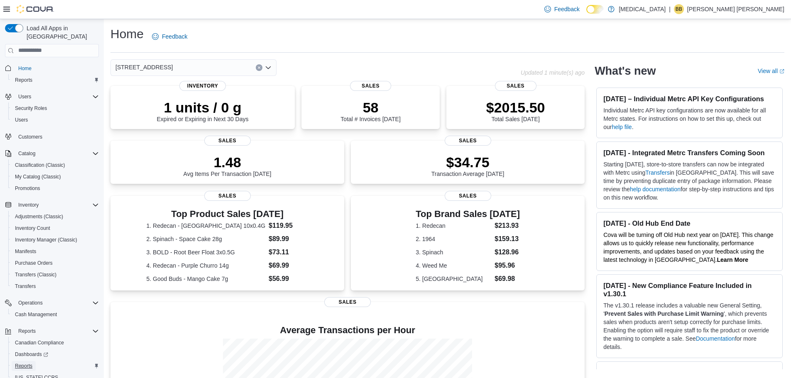
click at [30, 363] on span "Reports" at bounding box center [23, 366] width 17 height 7
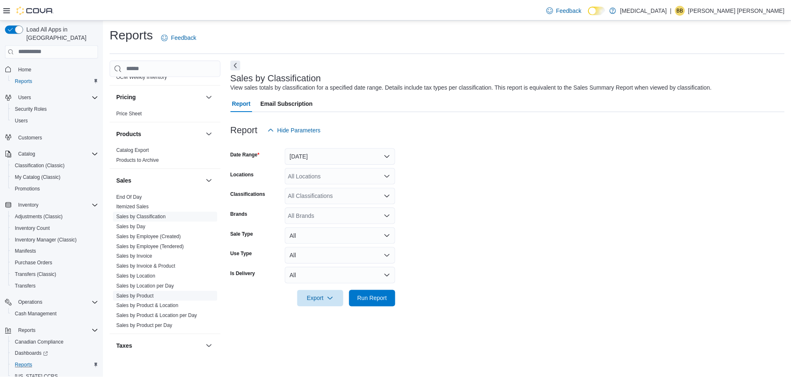
scroll to position [517, 0]
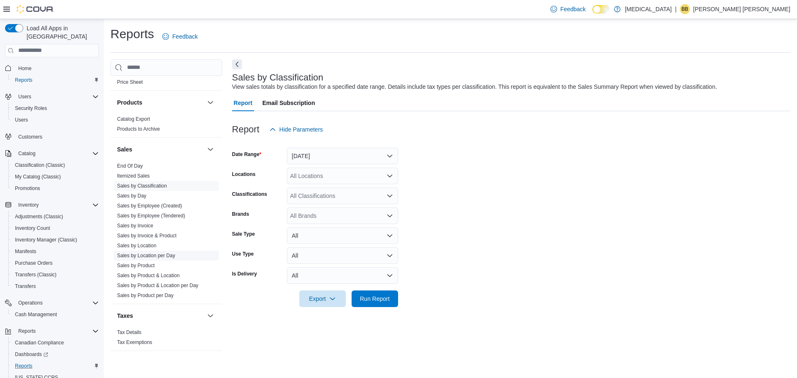
click at [160, 256] on link "Sales by Location per Day" at bounding box center [146, 256] width 58 height 6
click at [335, 154] on button "Yesterday" at bounding box center [342, 156] width 111 height 17
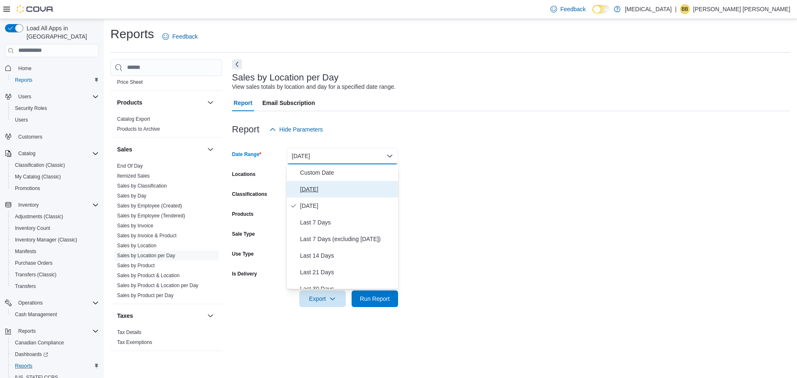
click at [328, 188] on span "Today" at bounding box center [347, 189] width 95 height 10
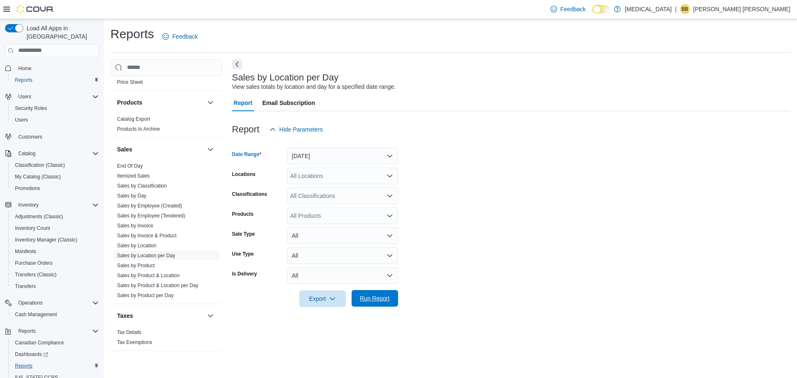
click at [380, 303] on span "Run Report" at bounding box center [375, 298] width 37 height 17
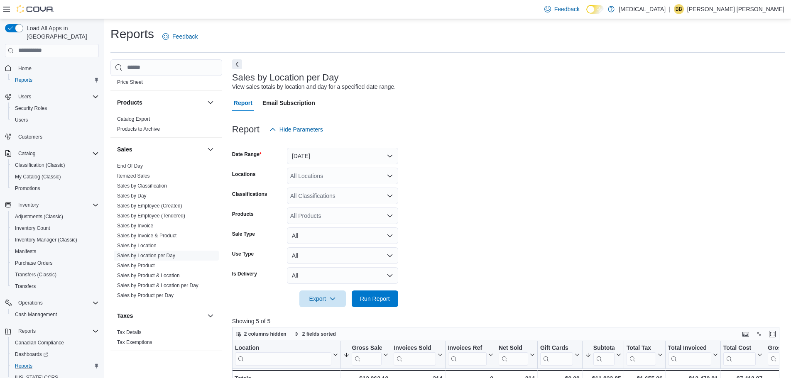
scroll to position [125, 0]
